Goal: Transaction & Acquisition: Book appointment/travel/reservation

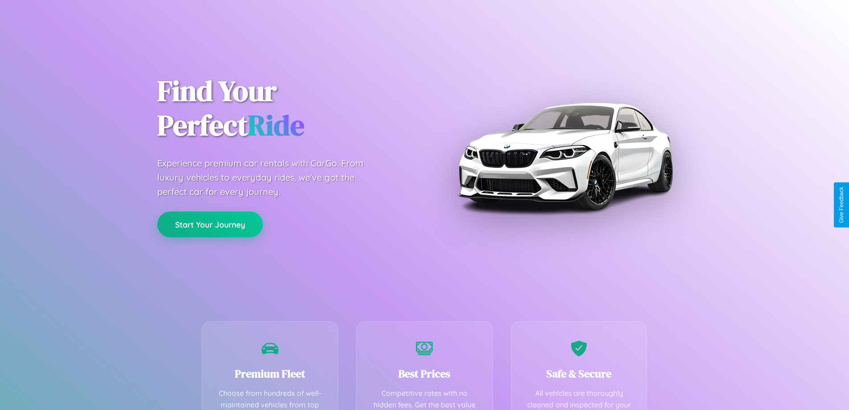
click at [210, 224] on button "Start Your Journey" at bounding box center [210, 224] width 106 height 26
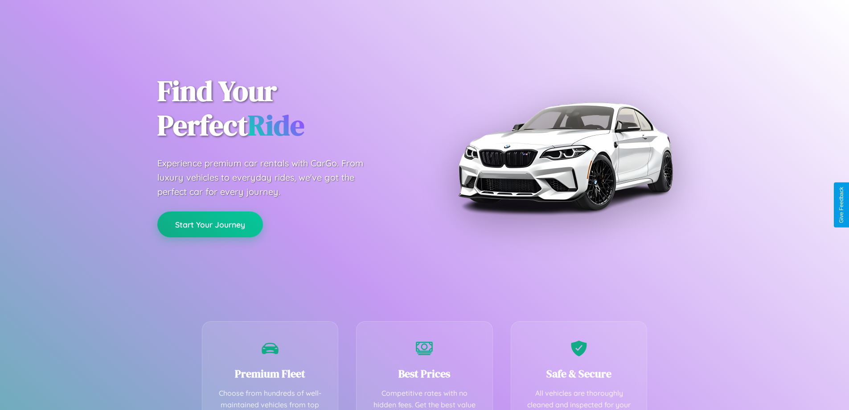
click at [210, 224] on button "Start Your Journey" at bounding box center [210, 224] width 106 height 26
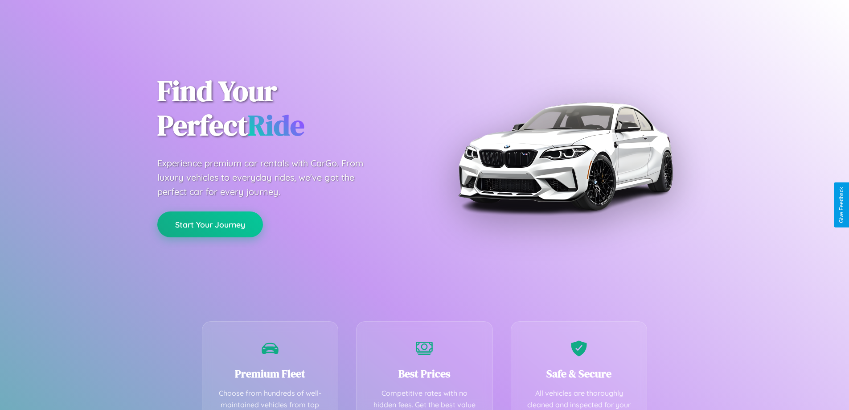
click at [210, 224] on button "Start Your Journey" at bounding box center [210, 224] width 106 height 26
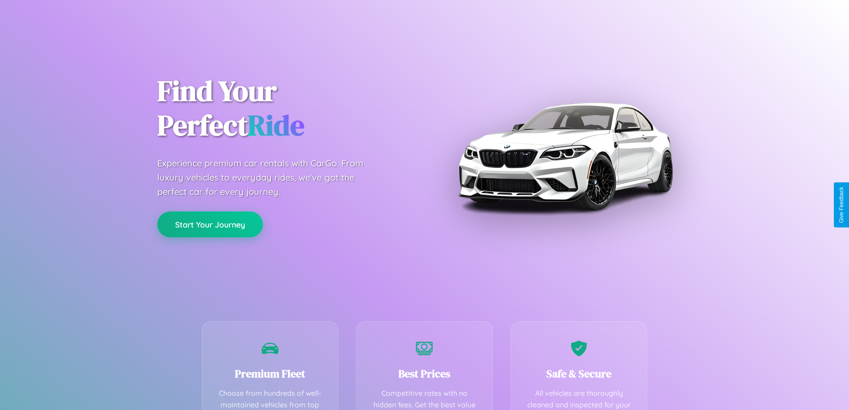
click at [210, 224] on button "Start Your Journey" at bounding box center [210, 224] width 106 height 26
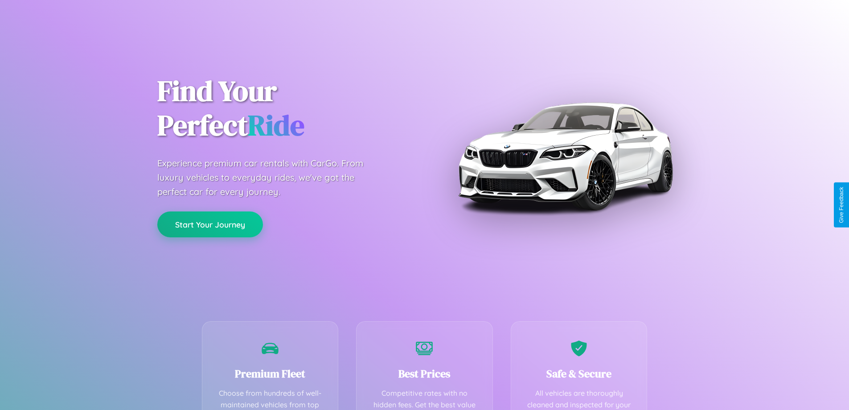
click at [210, 224] on button "Start Your Journey" at bounding box center [210, 224] width 106 height 26
